Goal: Task Accomplishment & Management: Manage account settings

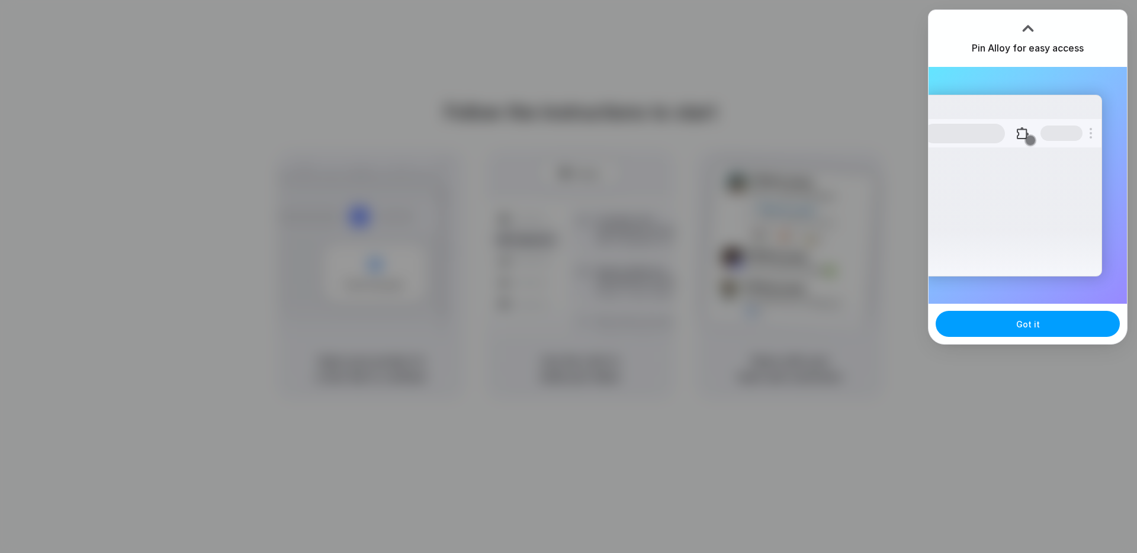
click at [1041, 318] on button "Got it" at bounding box center [1028, 324] width 184 height 26
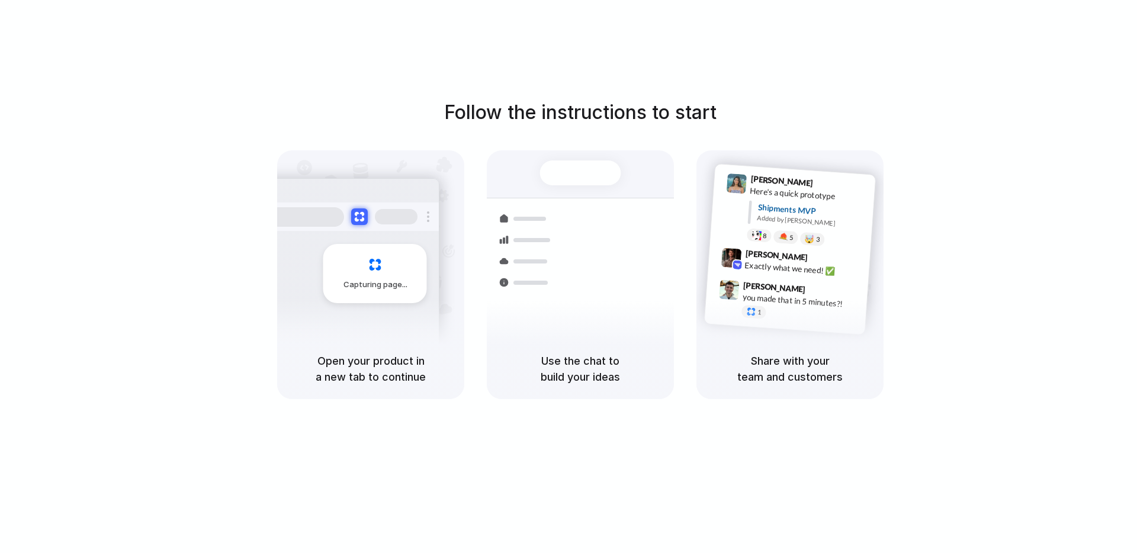
click at [832, 352] on div "Share with your team and customers" at bounding box center [789, 369] width 187 height 60
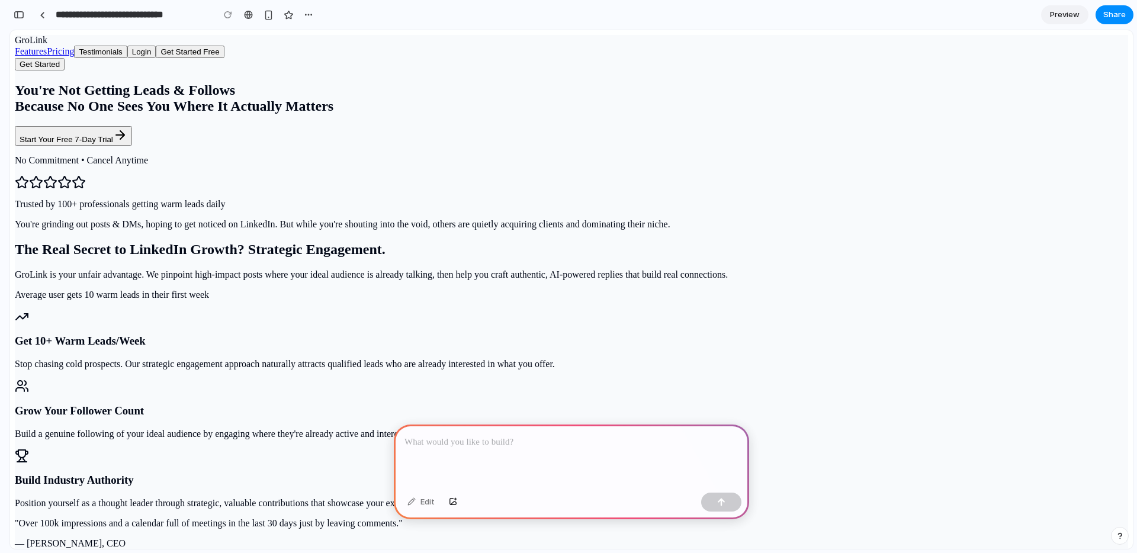
click at [515, 461] on div at bounding box center [571, 456] width 355 height 63
click at [432, 448] on div at bounding box center [571, 456] width 355 height 63
click at [1059, 12] on span "Preview" at bounding box center [1065, 15] width 30 height 12
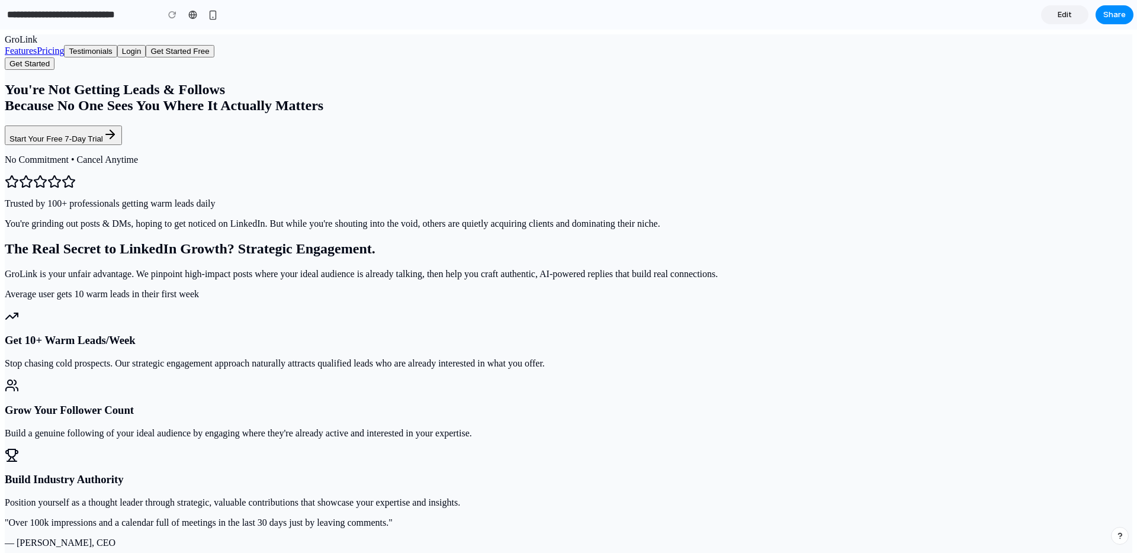
click at [1059, 12] on span "Edit" at bounding box center [1065, 15] width 14 height 12
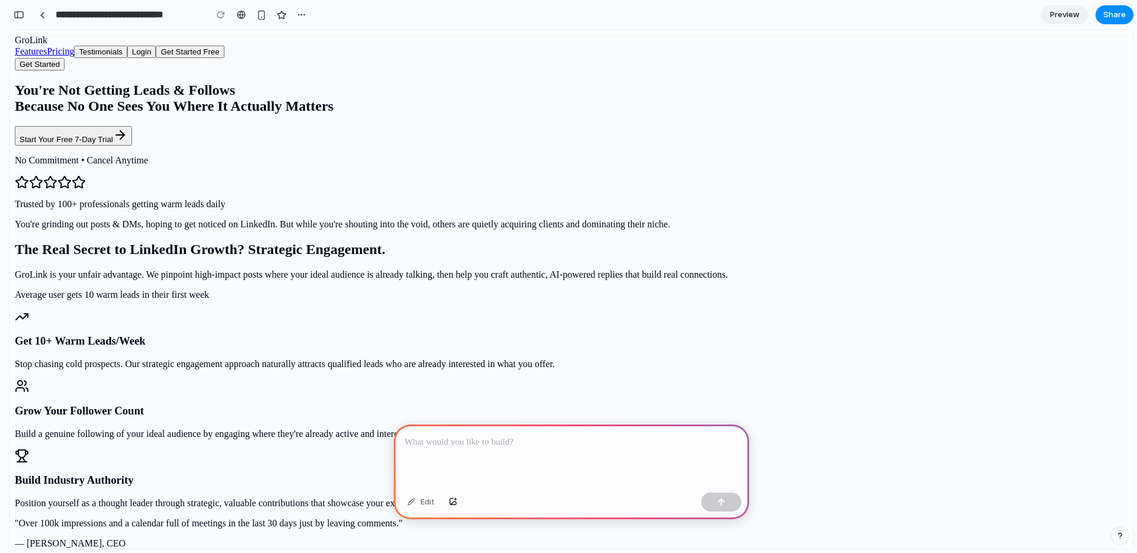
click at [1059, 12] on span "Preview" at bounding box center [1065, 15] width 30 height 12
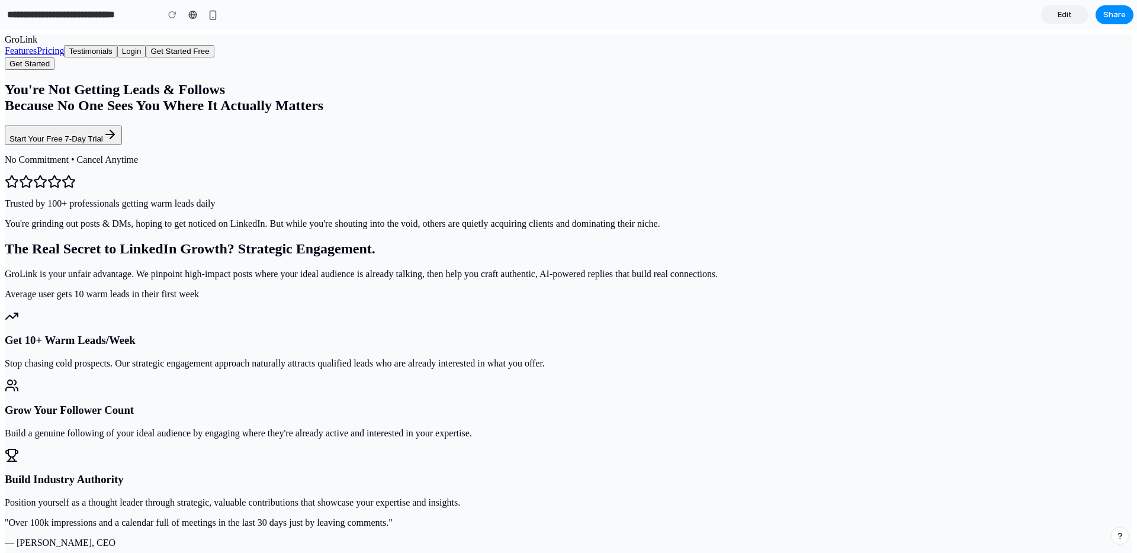
click at [1059, 12] on span "Edit" at bounding box center [1065, 15] width 14 height 12
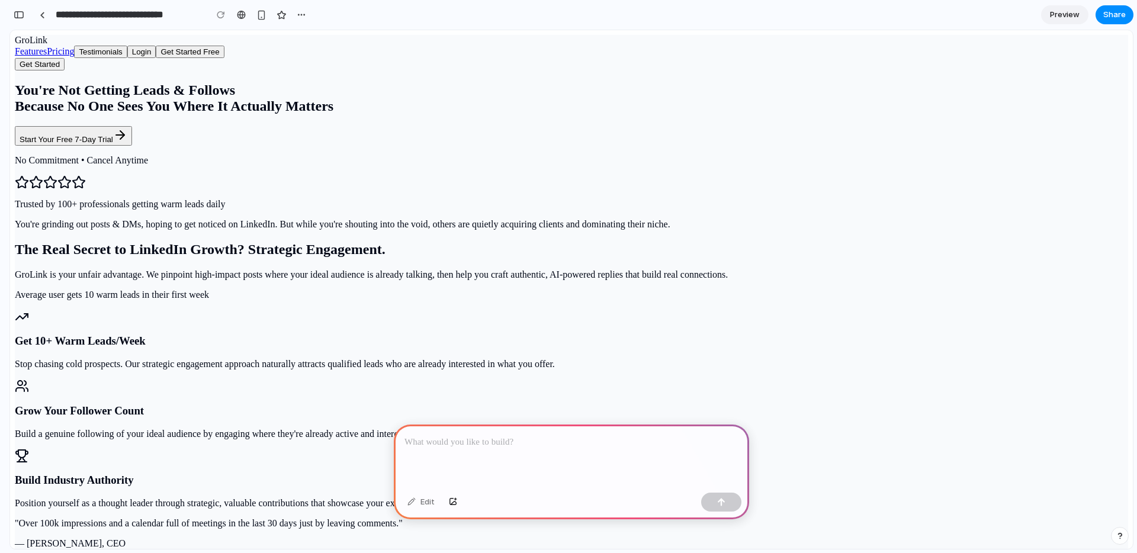
click at [1059, 12] on span "Preview" at bounding box center [1065, 15] width 30 height 12
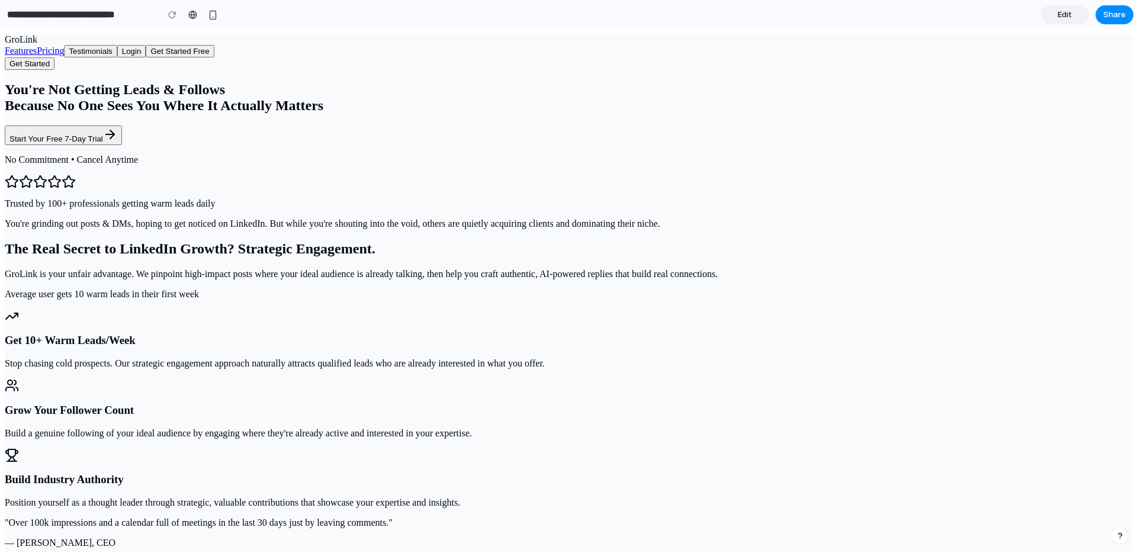
click at [1059, 12] on span "Edit" at bounding box center [1065, 15] width 14 height 12
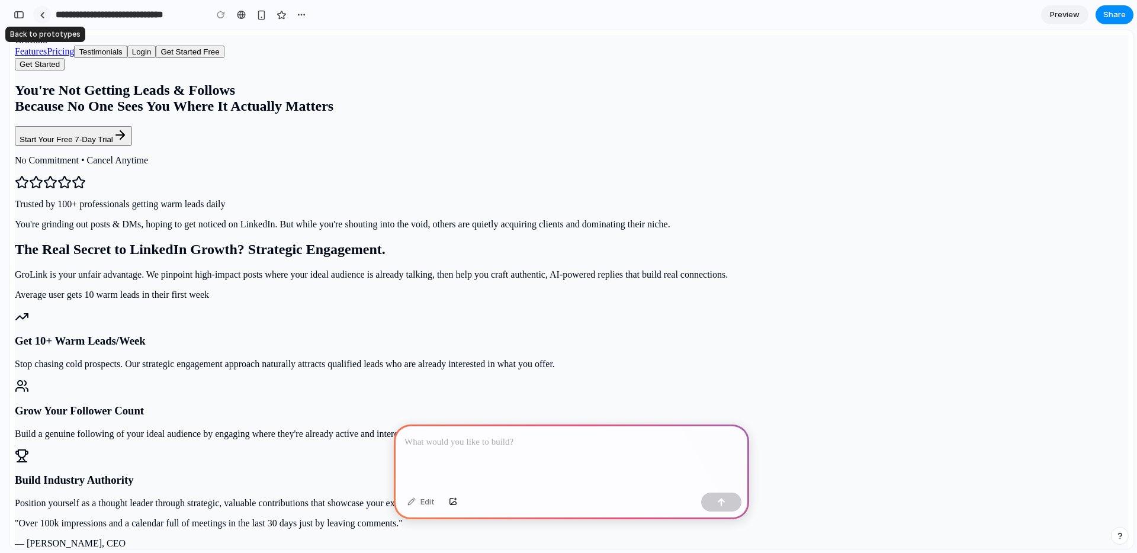
click at [46, 11] on link at bounding box center [42, 15] width 18 height 18
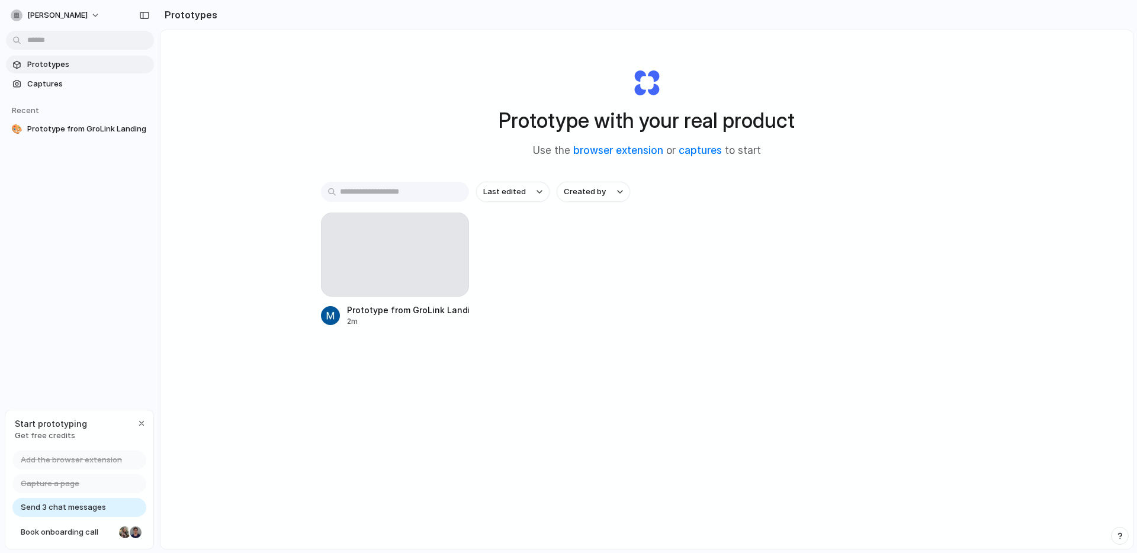
click at [63, 297] on div "mcval-osborne Prototypes Captures Recent 🎨 Prototype from GroLink Landing Start…" at bounding box center [80, 276] width 160 height 553
click at [92, 14] on button "mcval-osborne" at bounding box center [56, 15] width 100 height 19
click at [137, 121] on li "Dark" at bounding box center [145, 117] width 70 height 19
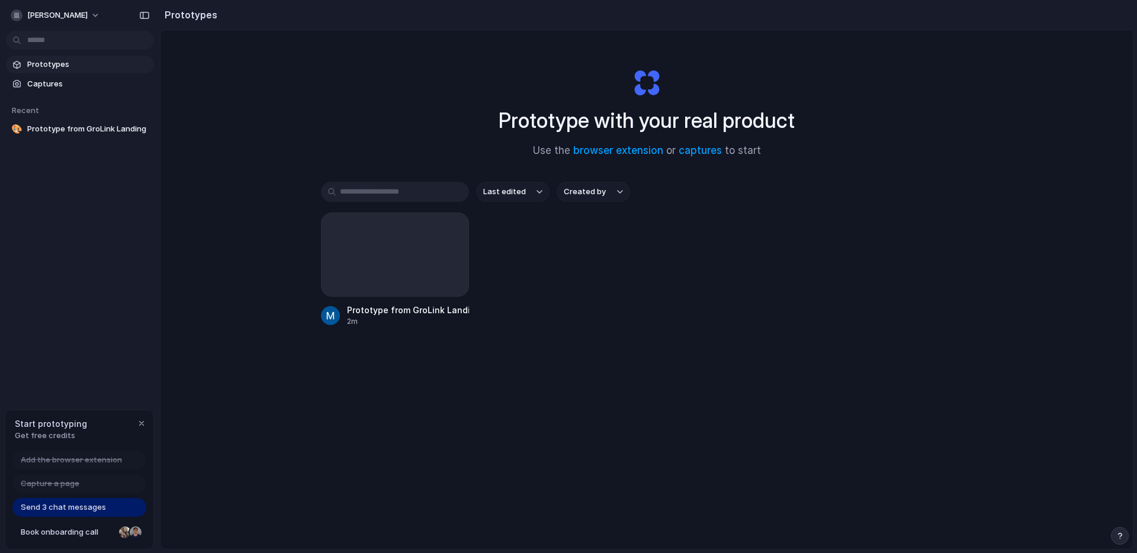
click at [84, 4] on div "mcval-osborne" at bounding box center [80, 14] width 160 height 28
click at [84, 8] on button "mcval-osborne" at bounding box center [56, 15] width 100 height 19
click at [49, 37] on span "Settings" at bounding box center [43, 42] width 33 height 12
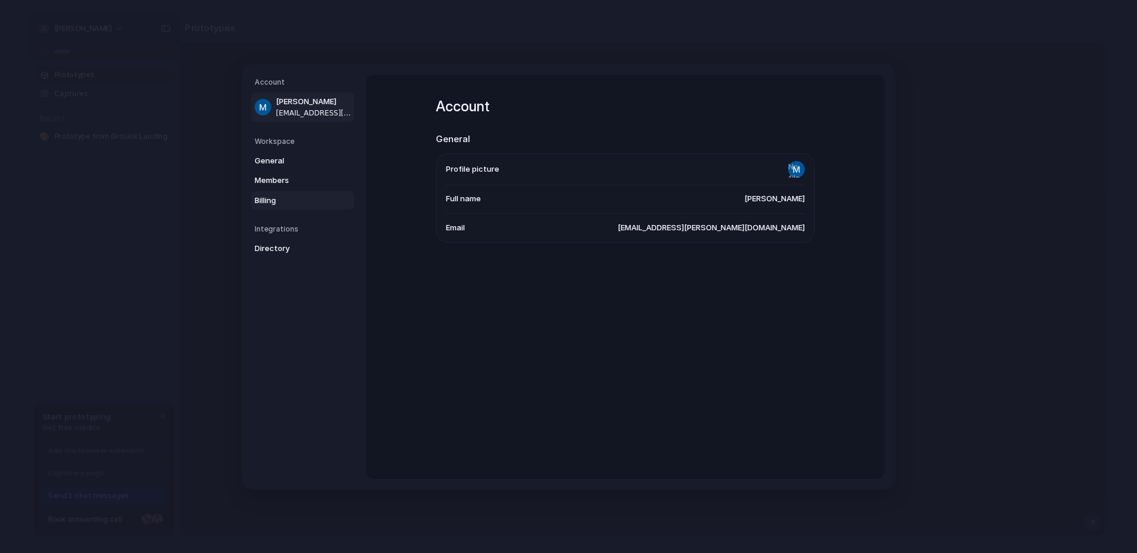
click at [273, 205] on span "Billing" at bounding box center [293, 200] width 76 height 12
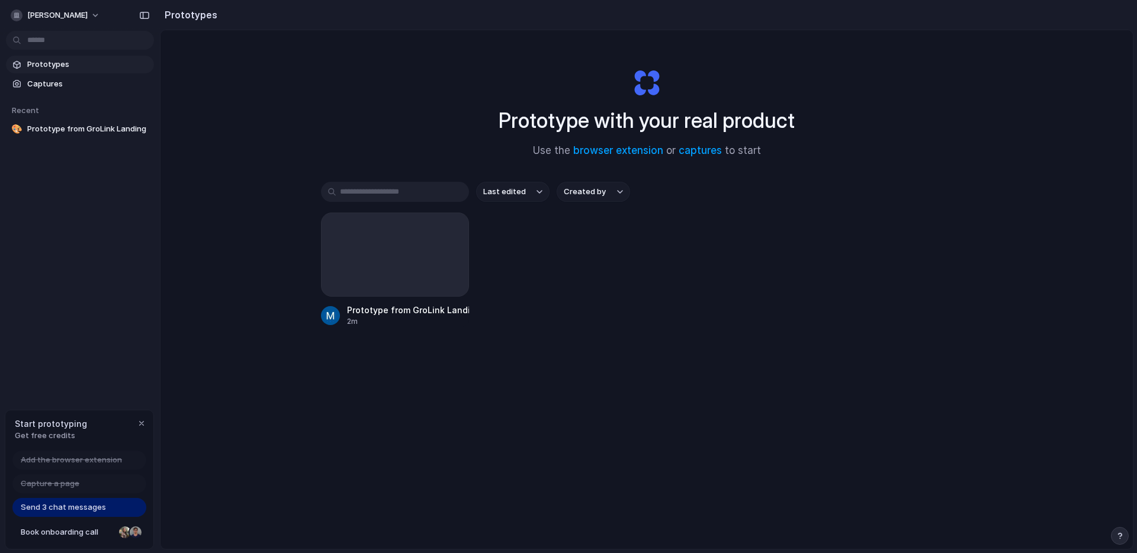
click at [189, 317] on div "Prototype with your real product Use the browser extension or captures to start…" at bounding box center [646, 321] width 972 height 582
click at [60, 11] on span "mcval-osborne" at bounding box center [57, 15] width 60 height 12
click at [59, 41] on li "Settings" at bounding box center [57, 42] width 98 height 19
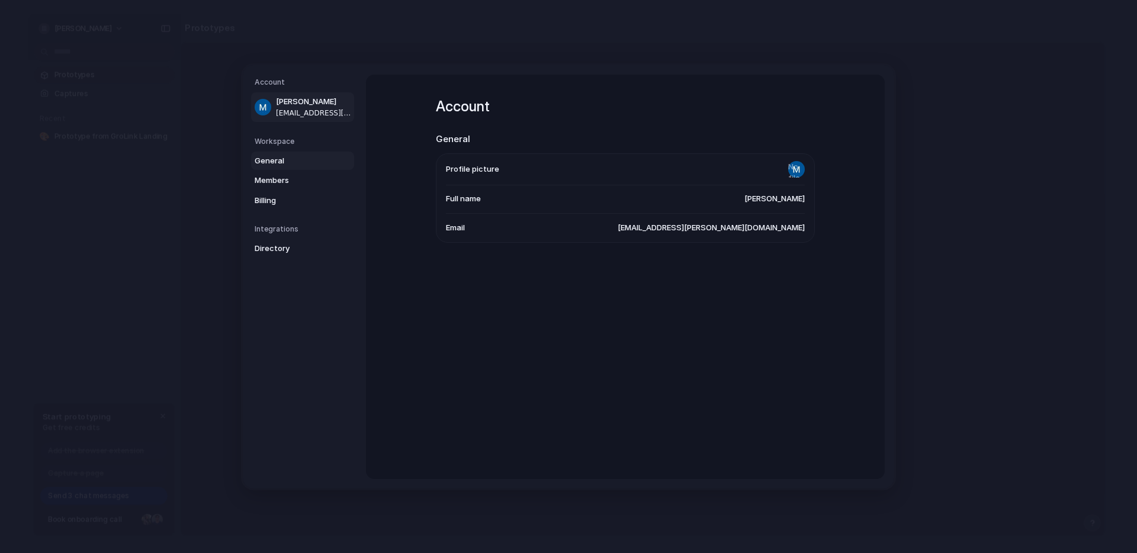
click at [271, 162] on span "General" at bounding box center [293, 161] width 76 height 12
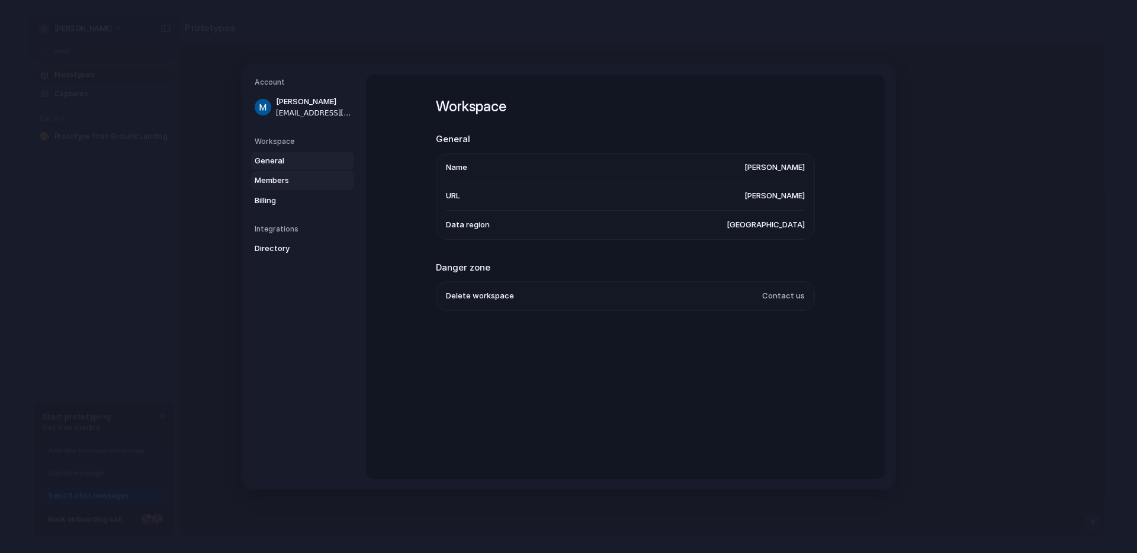
click at [273, 179] on span "Members" at bounding box center [293, 181] width 76 height 12
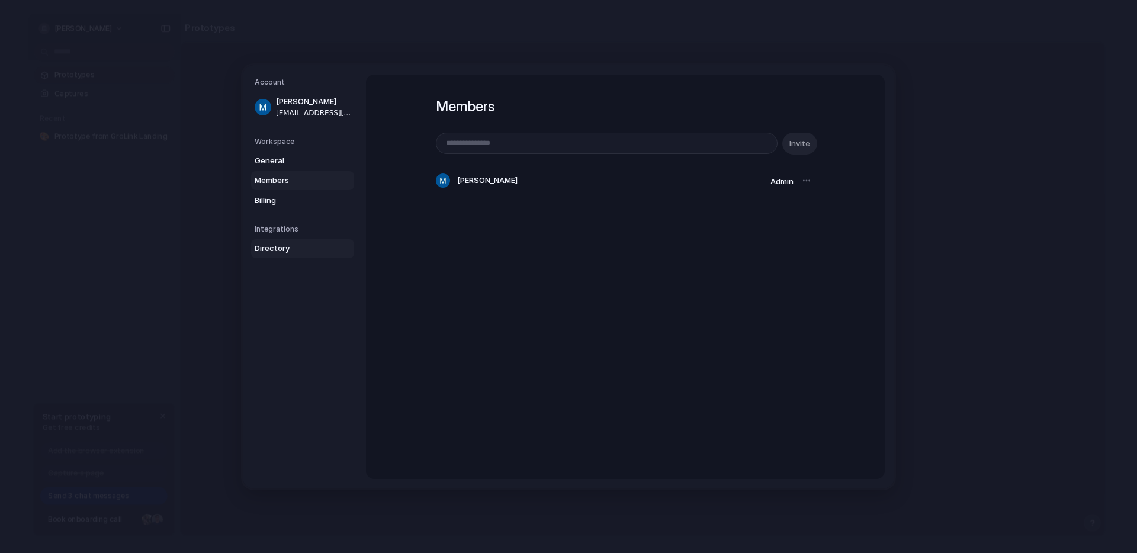
click at [264, 246] on span "Directory" at bounding box center [293, 249] width 76 height 12
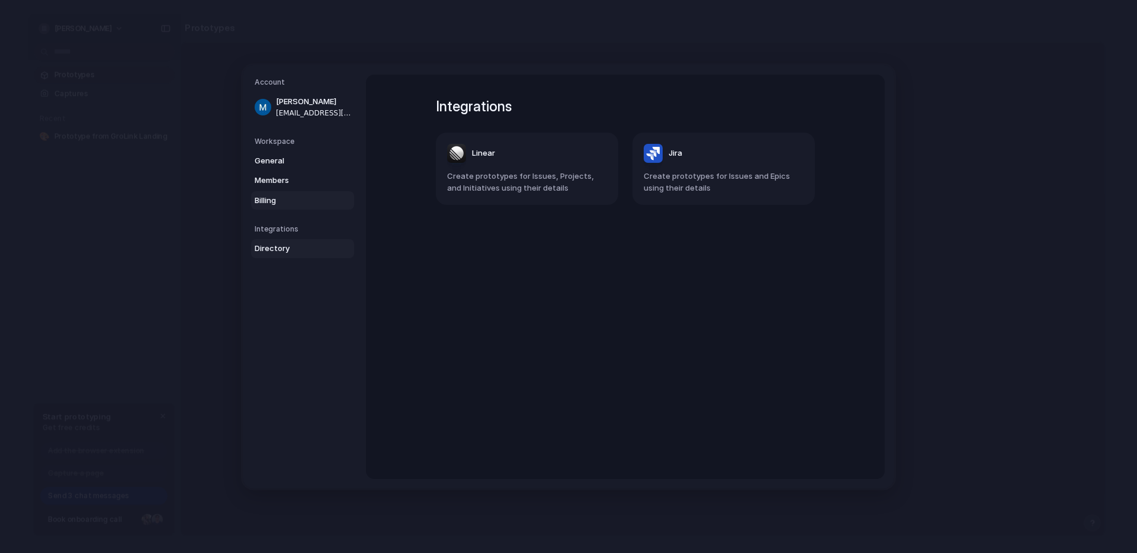
click at [277, 200] on span "Billing" at bounding box center [293, 200] width 76 height 12
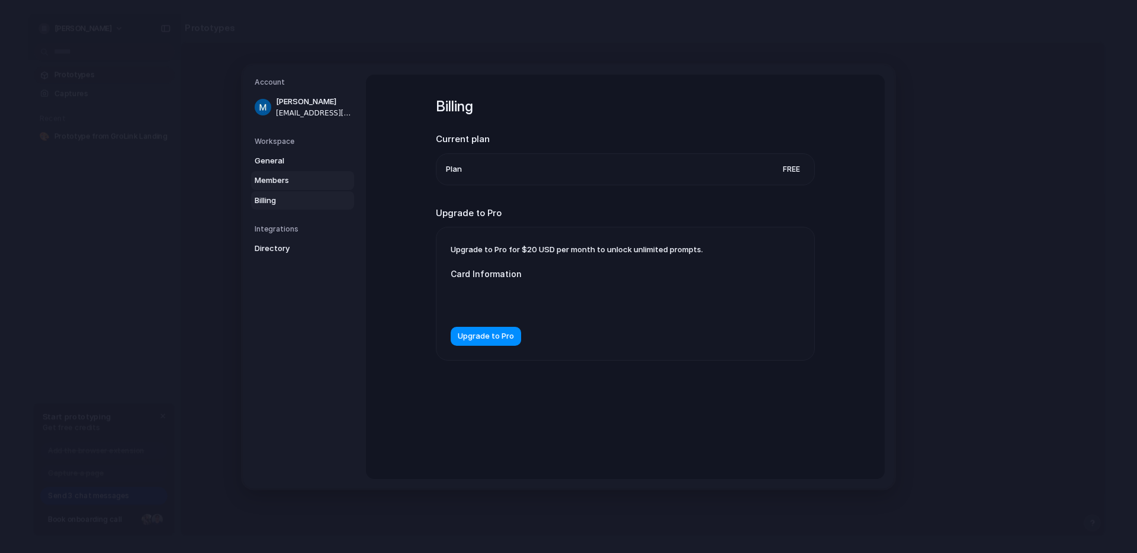
click at [278, 171] on link "Members" at bounding box center [302, 180] width 103 height 19
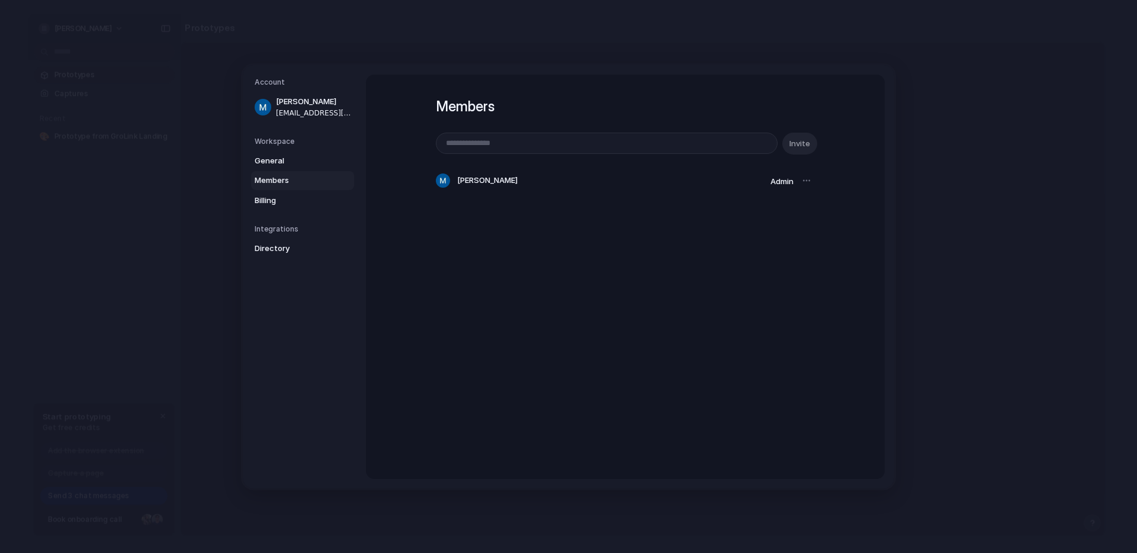
click at [269, 142] on h5 "Workspace" at bounding box center [304, 141] width 99 height 11
click at [264, 161] on span "General" at bounding box center [293, 161] width 76 height 12
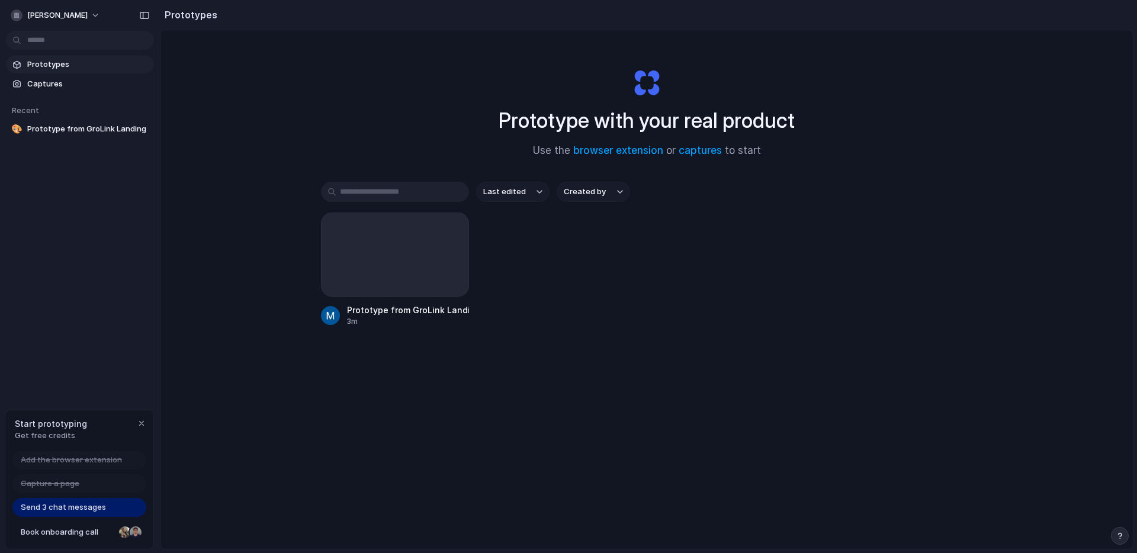
click at [184, 199] on div "Prototype with your real product Use the browser extension or captures to start…" at bounding box center [646, 321] width 972 height 582
click at [392, 249] on div at bounding box center [395, 255] width 148 height 84
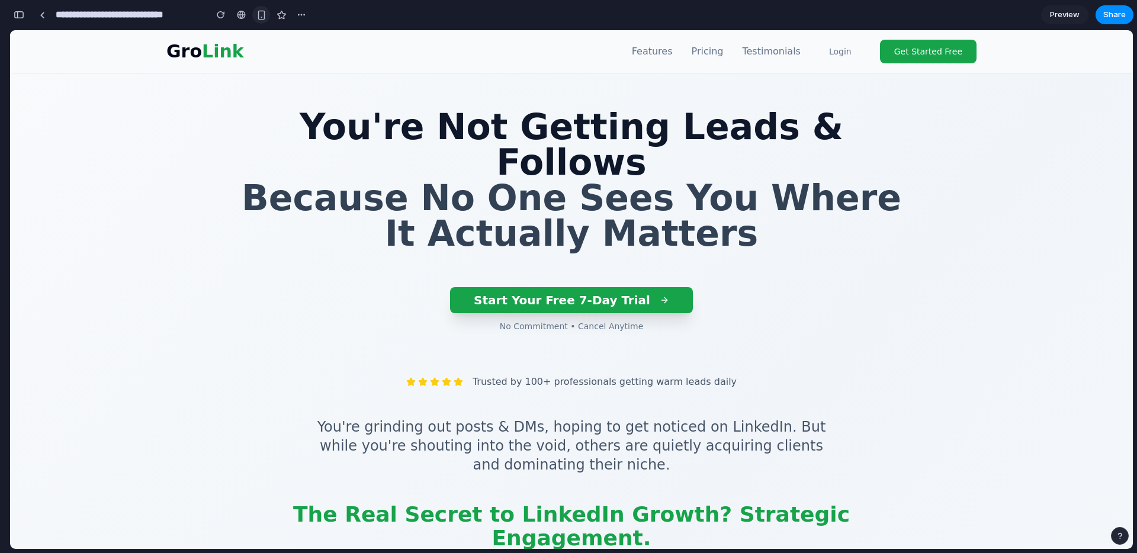
click at [256, 11] on div "button" at bounding box center [261, 15] width 10 height 10
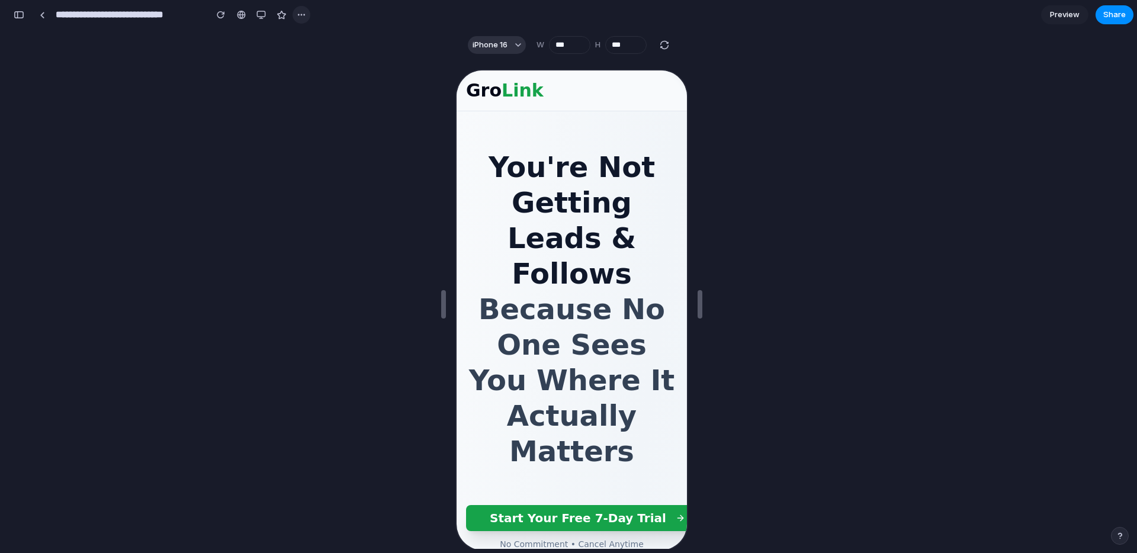
click at [301, 15] on div "button" at bounding box center [301, 14] width 9 height 9
click at [303, 14] on div "Duplicate Delete" at bounding box center [568, 276] width 1137 height 553
click at [239, 15] on div at bounding box center [241, 14] width 9 height 9
click at [265, 17] on div "button" at bounding box center [260, 14] width 9 height 9
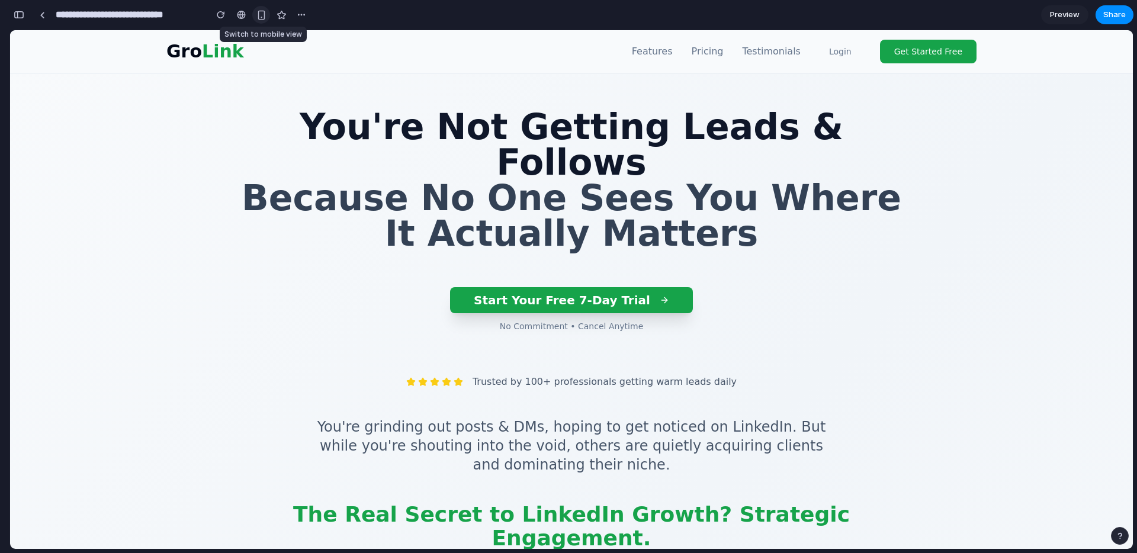
click at [261, 15] on div "button" at bounding box center [261, 15] width 10 height 10
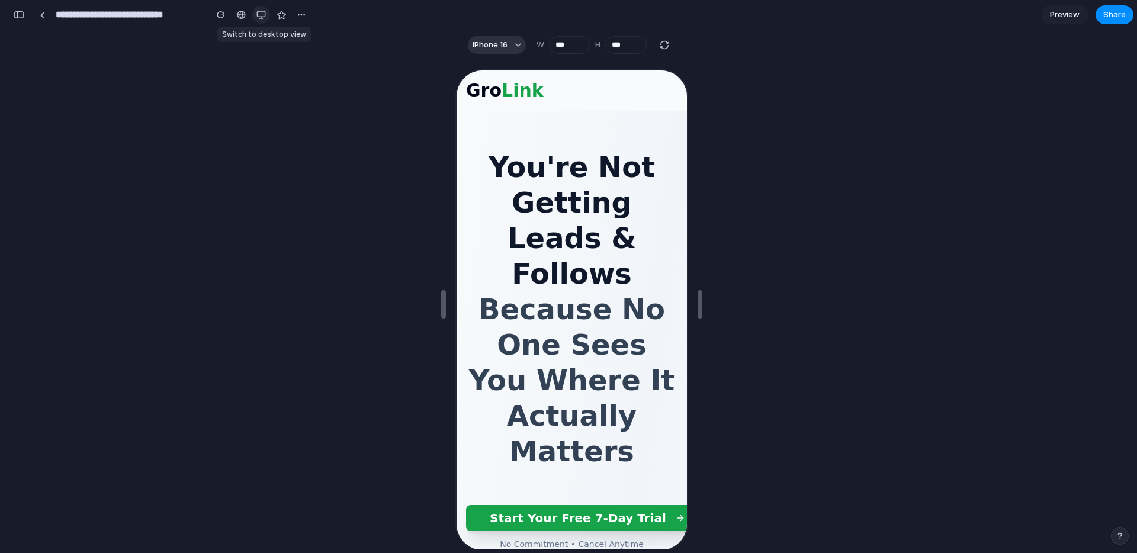
click at [261, 15] on div "button" at bounding box center [260, 14] width 9 height 9
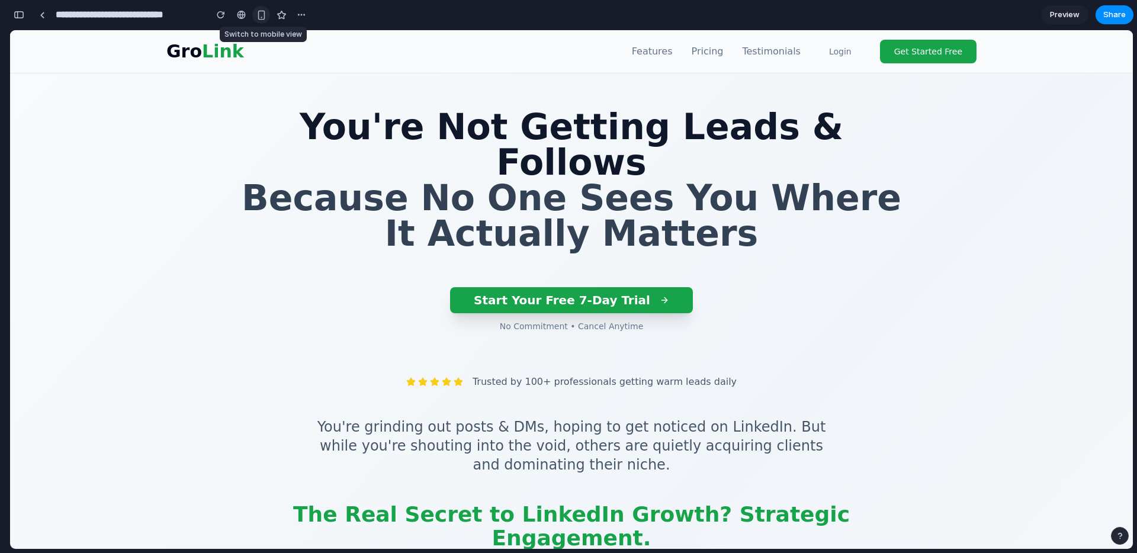
click at [261, 15] on div "button" at bounding box center [261, 15] width 10 height 10
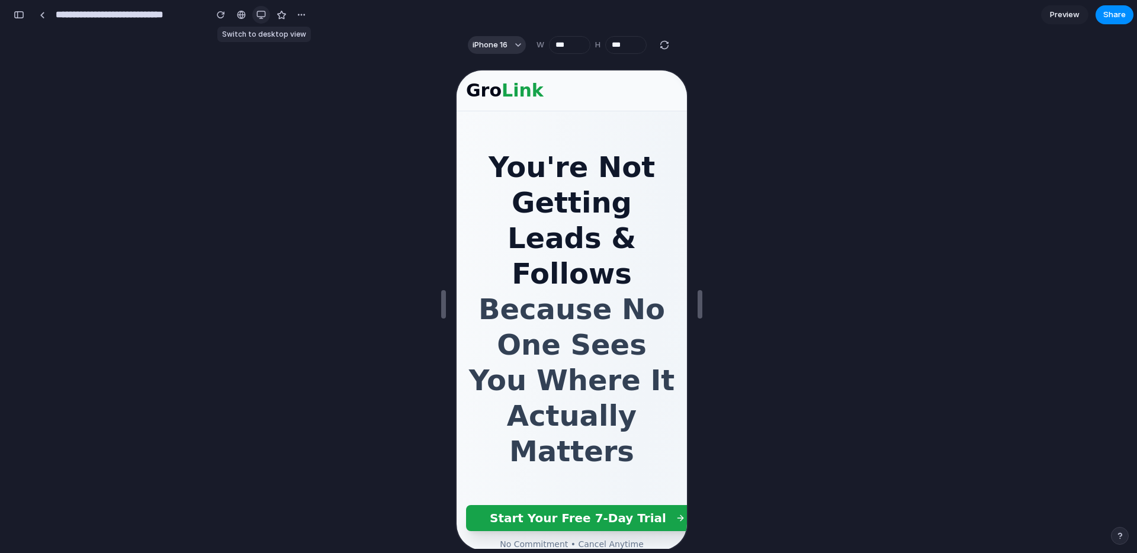
click at [261, 15] on div "button" at bounding box center [260, 14] width 9 height 9
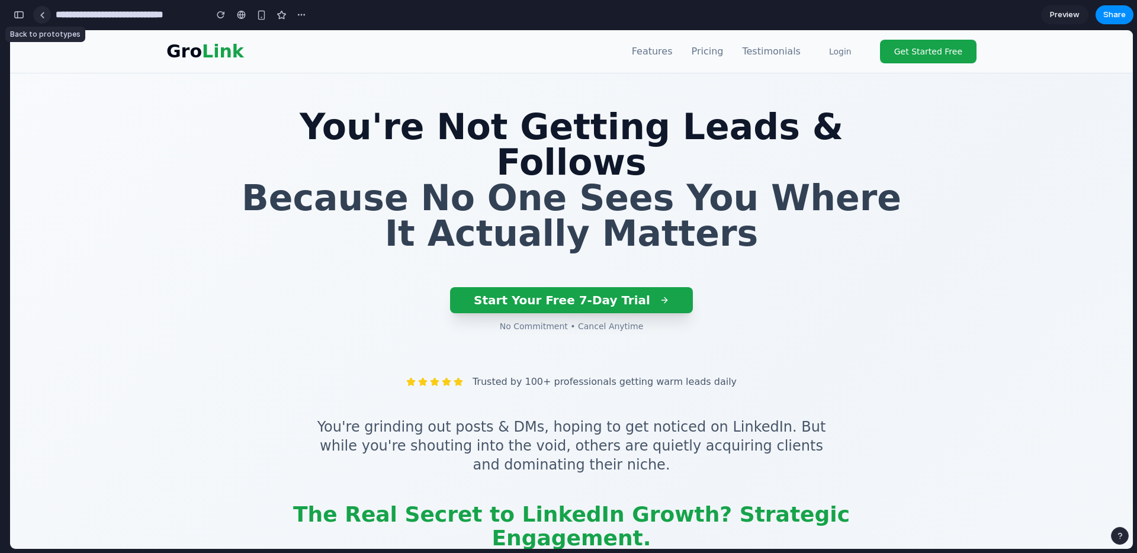
click at [46, 15] on link at bounding box center [42, 15] width 18 height 18
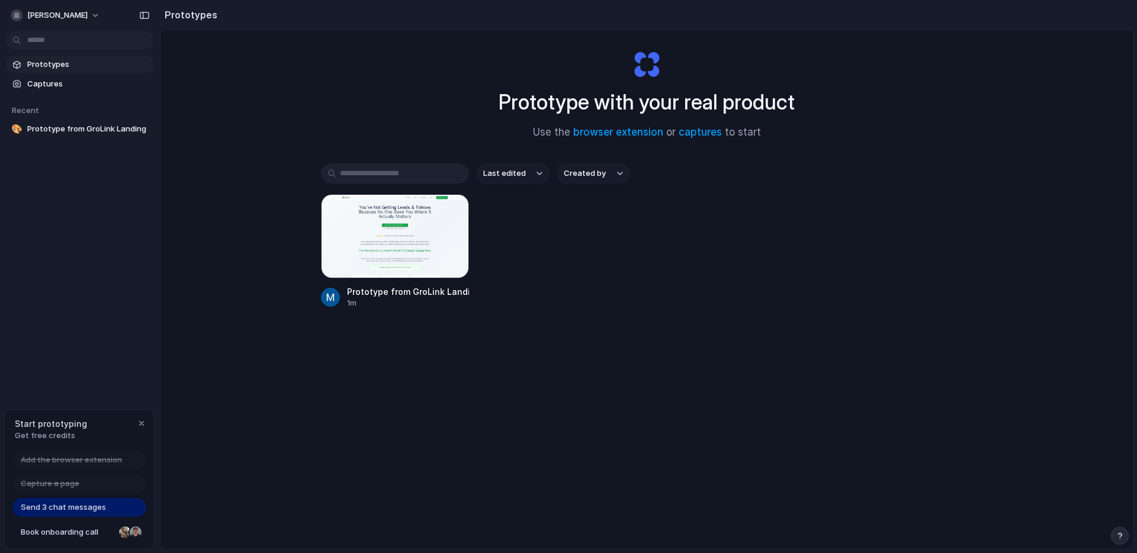
scroll to position [63, 0]
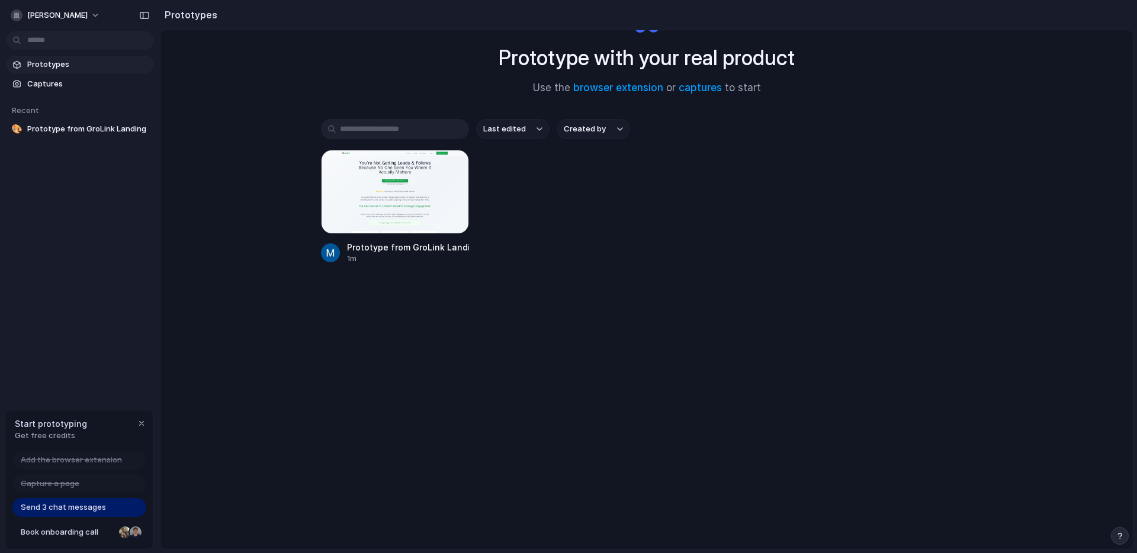
click at [41, 56] on link "Prototypes" at bounding box center [80, 65] width 148 height 18
click at [38, 84] on span "Captures" at bounding box center [88, 84] width 122 height 12
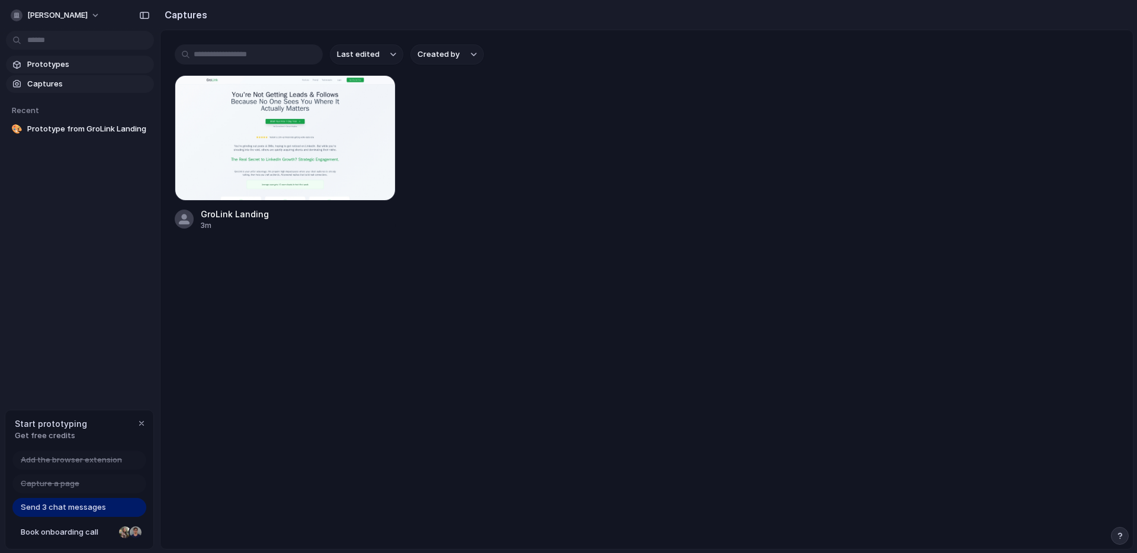
click at [37, 59] on span "Prototypes" at bounding box center [88, 65] width 122 height 12
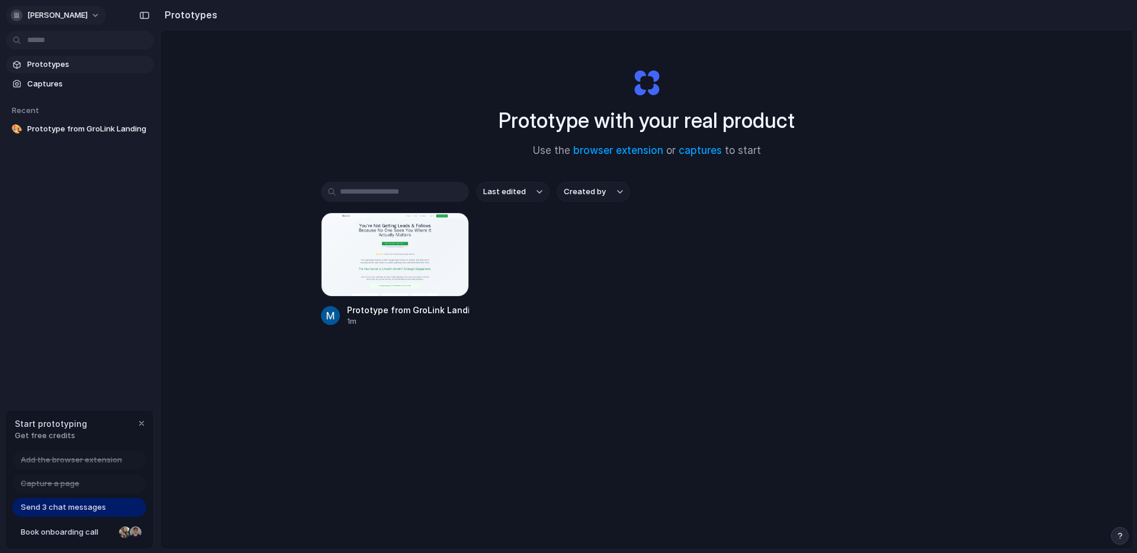
click at [56, 13] on span "mcval-osborne" at bounding box center [57, 15] width 60 height 12
click at [204, 12] on div "Settings Invite members Change theme Sign out" at bounding box center [568, 276] width 1137 height 553
click at [59, 12] on span "mcval-osborne" at bounding box center [57, 15] width 60 height 12
click at [59, 12] on div "Settings Invite members Change theme Sign out" at bounding box center [568, 276] width 1137 height 553
click at [240, 181] on div "Prototype with your real product Use the browser extension or captures to start…" at bounding box center [646, 321] width 972 height 582
